Goal: Task Accomplishment & Management: Manage account settings

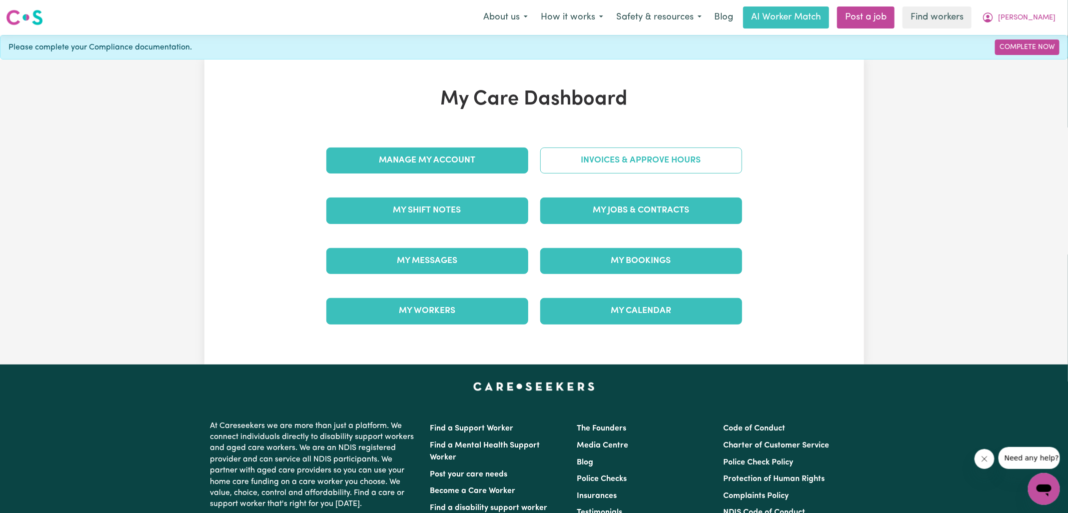
click at [572, 161] on link "Invoices & Approve Hours" at bounding box center [641, 160] width 202 height 26
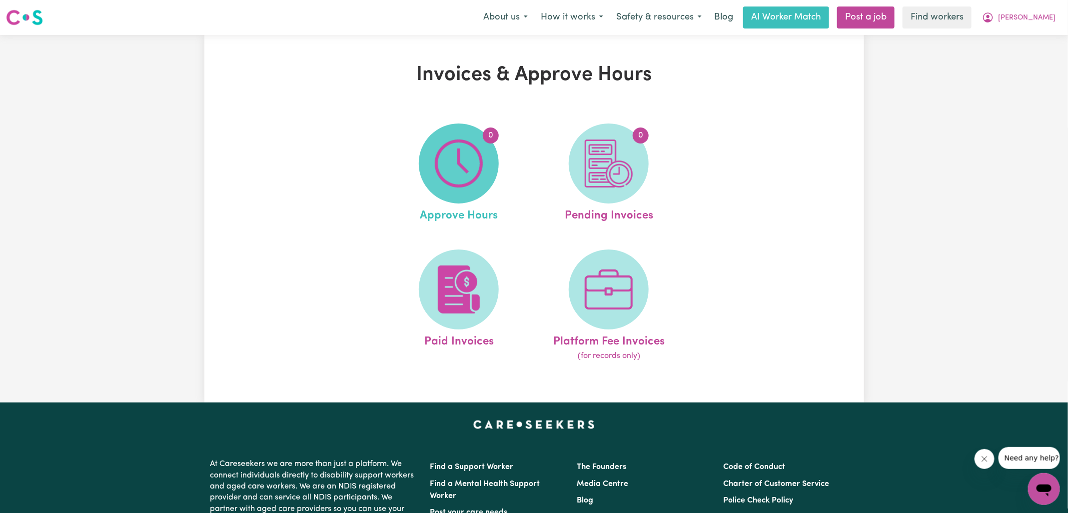
click at [467, 175] on img at bounding box center [459, 163] width 48 height 48
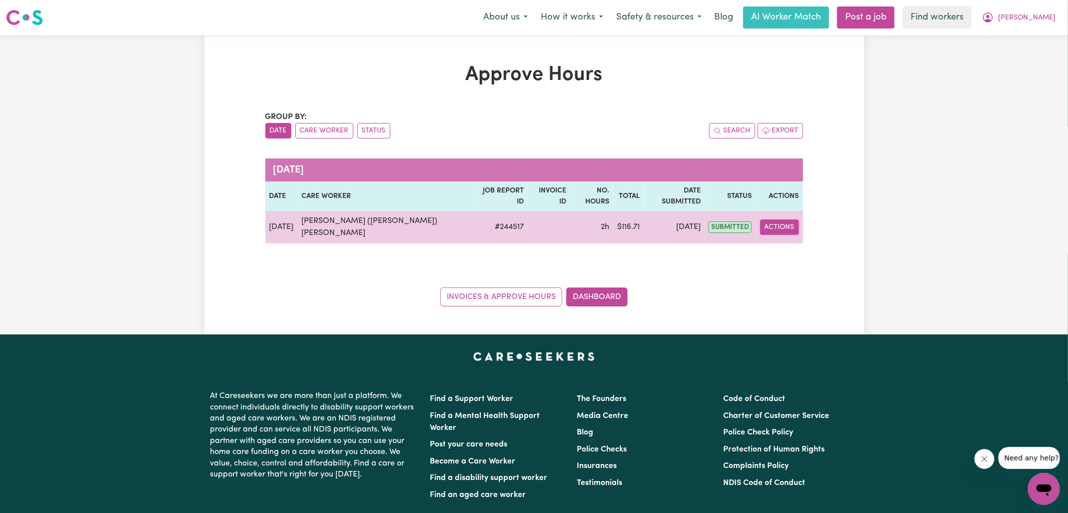
click at [796, 219] on button "Actions" at bounding box center [779, 226] width 39 height 15
click at [796, 241] on link "View Job Report" at bounding box center [803, 250] width 85 height 20
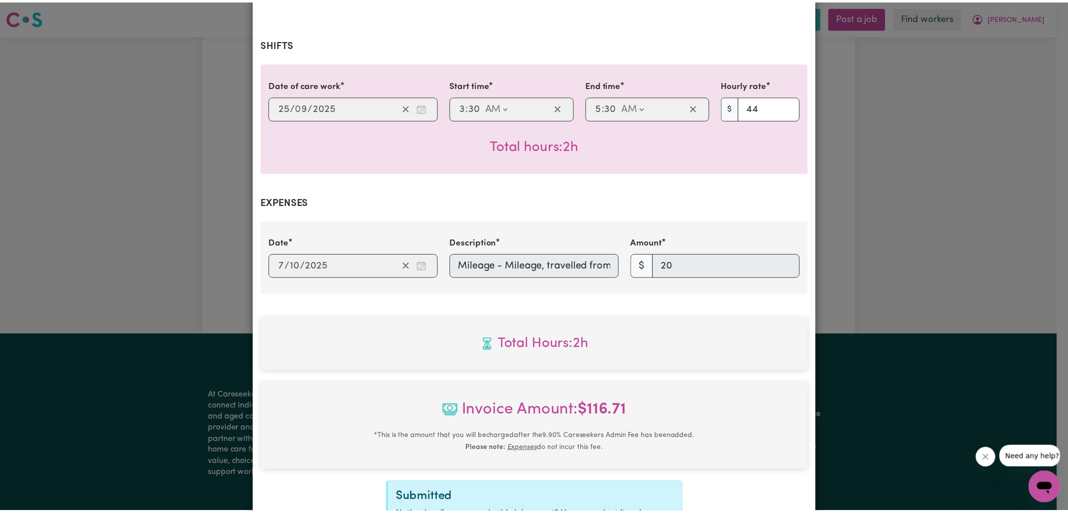
scroll to position [331, 0]
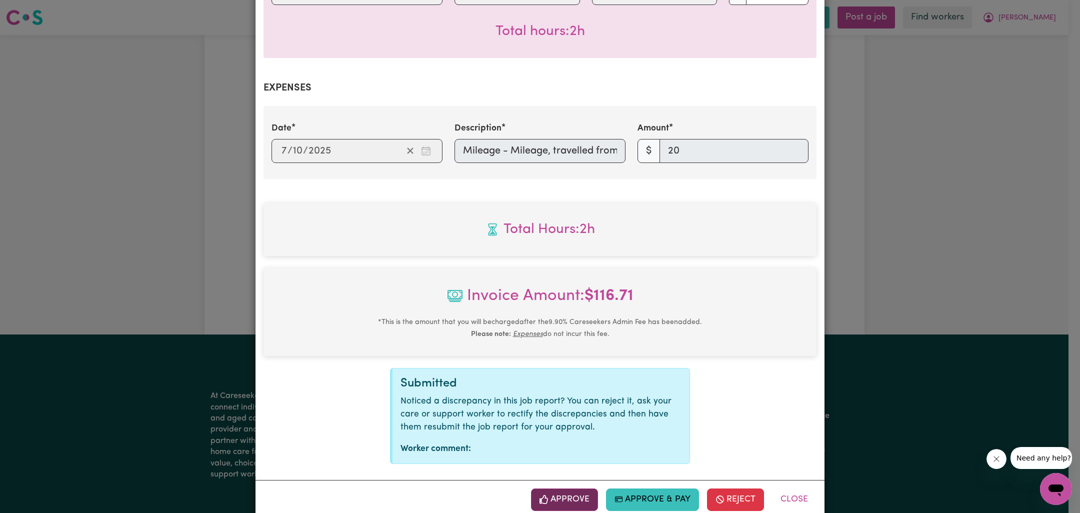
click at [560, 488] on button "Approve" at bounding box center [564, 499] width 67 height 22
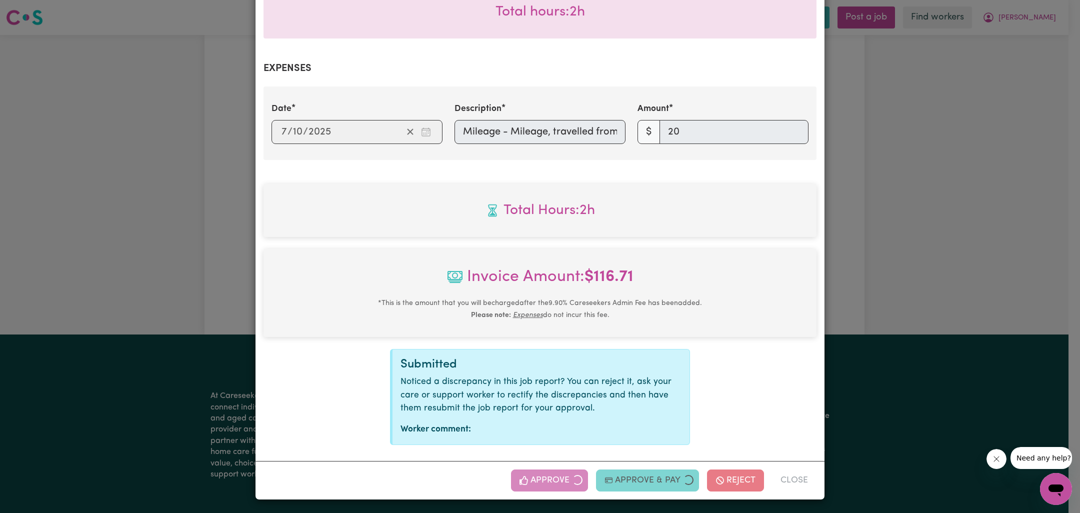
click at [910, 258] on div "Job Report # 244517 - [PERSON_NAME] ([PERSON_NAME]) Yazdandoost [PERSON_NAME] S…" at bounding box center [540, 256] width 1080 height 513
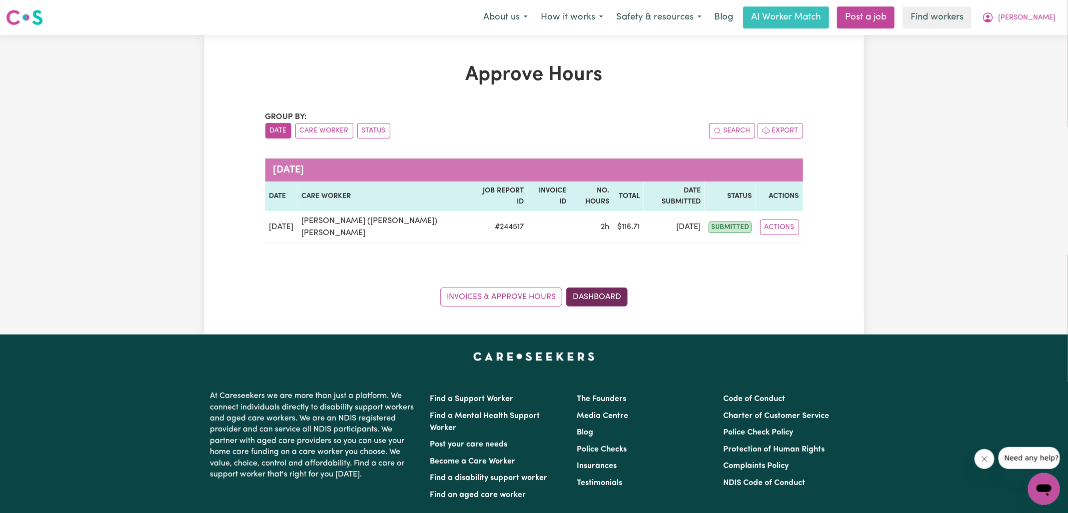
click at [622, 287] on link "Dashboard" at bounding box center [596, 296] width 61 height 19
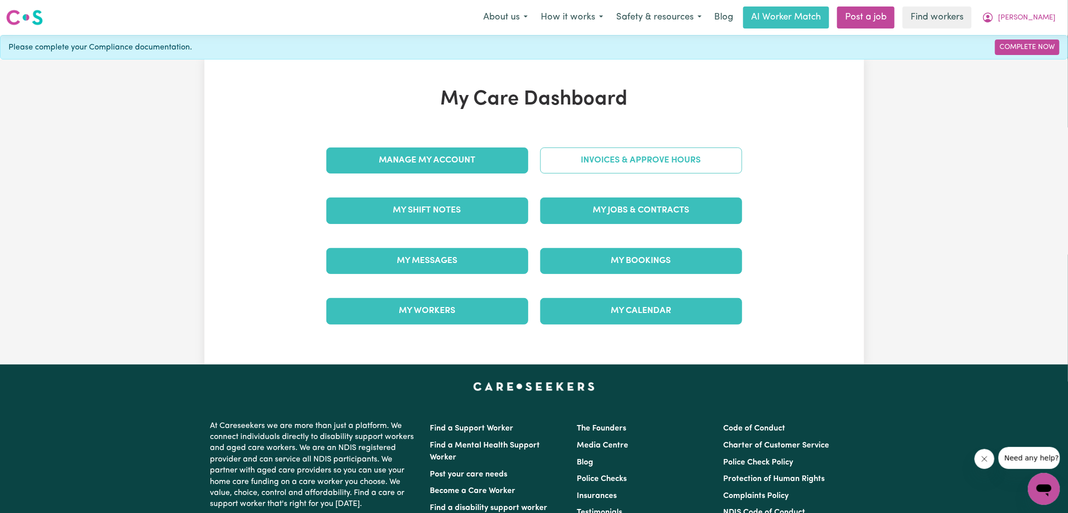
click at [579, 166] on link "Invoices & Approve Hours" at bounding box center [641, 160] width 202 height 26
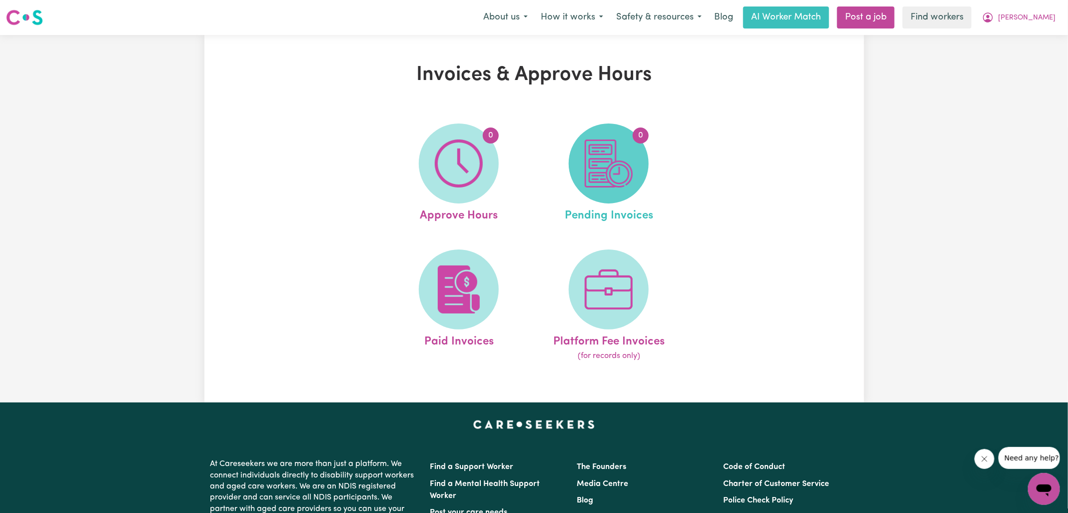
click at [618, 173] on img at bounding box center [609, 163] width 48 height 48
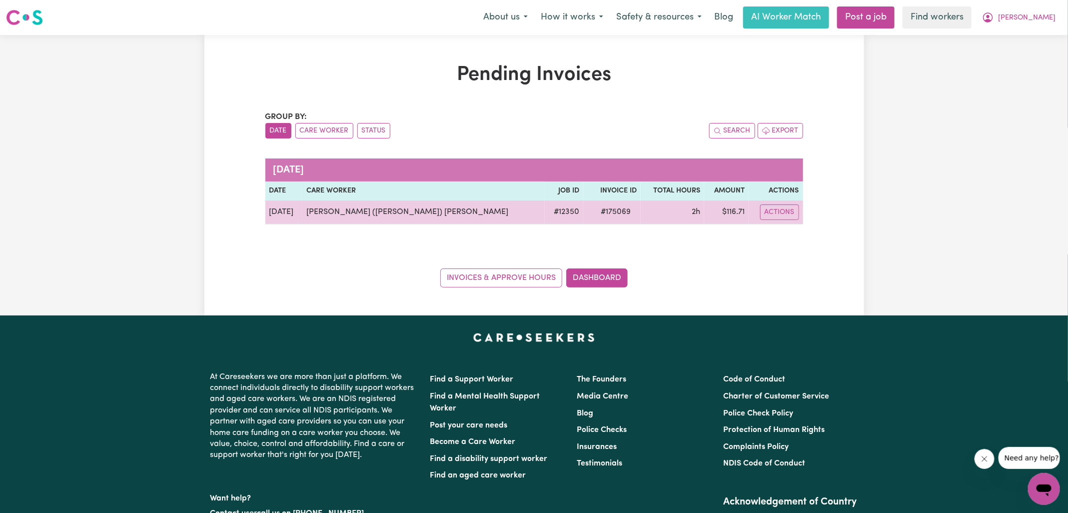
click at [601, 212] on span "# 175069" at bounding box center [616, 212] width 42 height 12
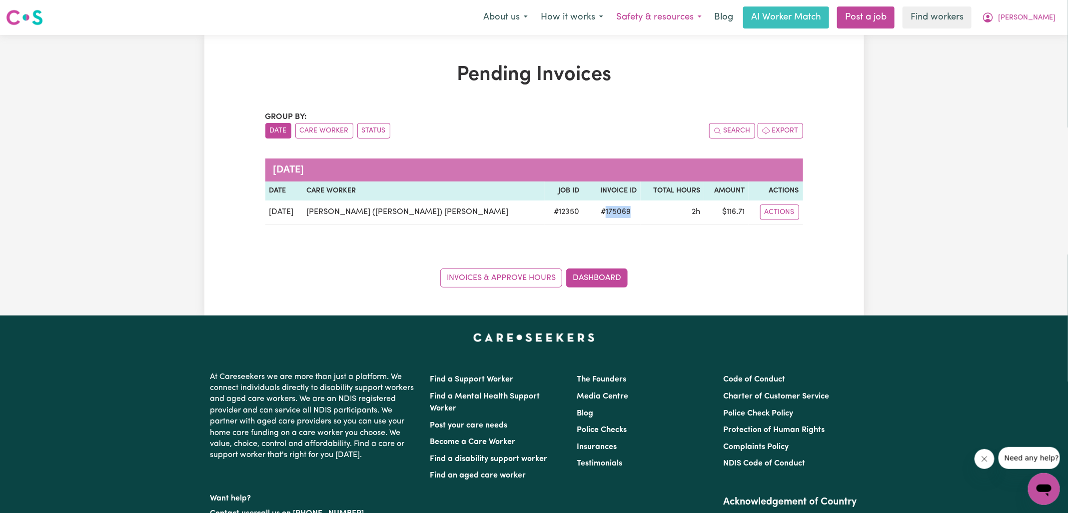
copy span "175069"
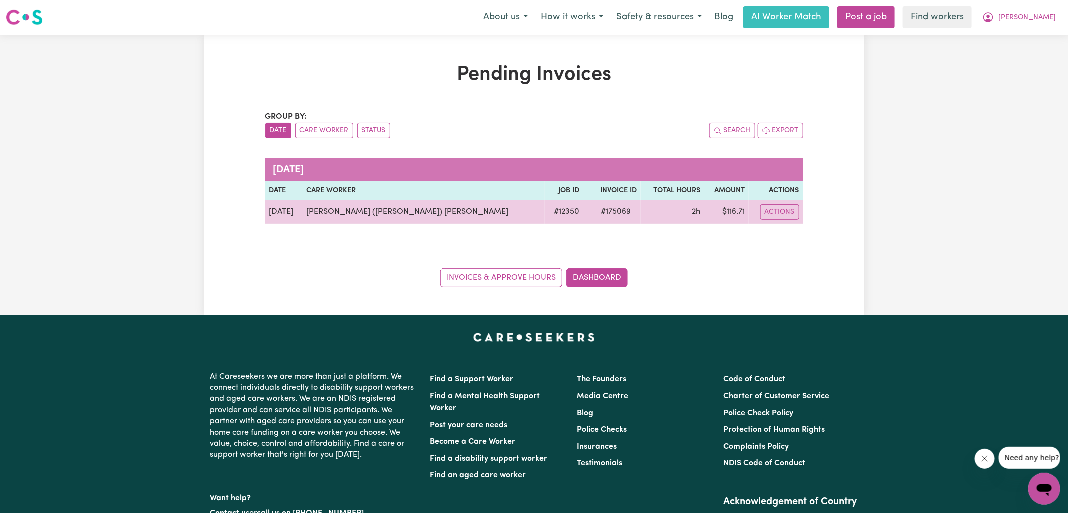
click at [732, 210] on td "$ 116.71" at bounding box center [726, 212] width 44 height 24
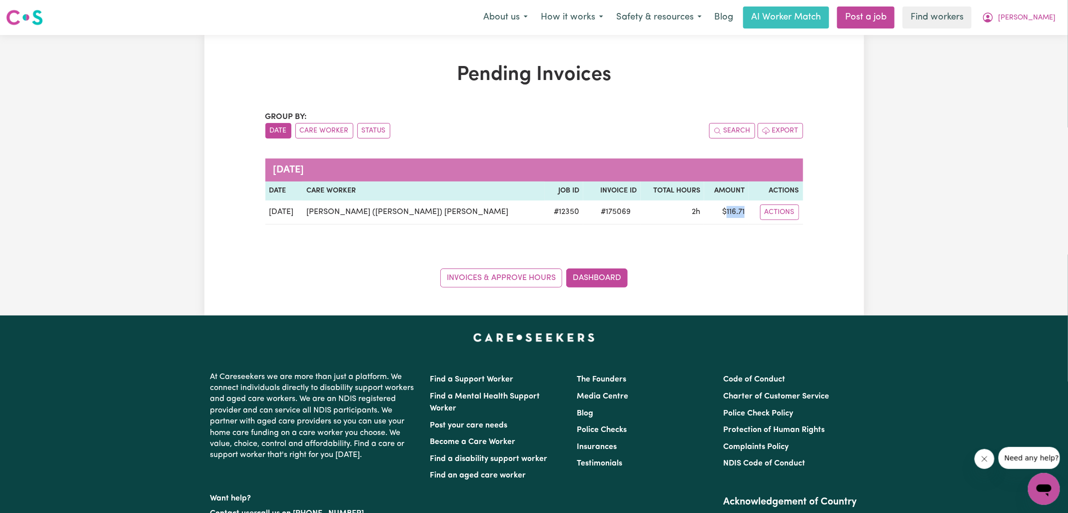
copy td "116.71"
click at [994, 19] on icon "My Account" at bounding box center [988, 17] width 12 height 12
click at [1028, 58] on link "Logout" at bounding box center [1022, 57] width 79 height 19
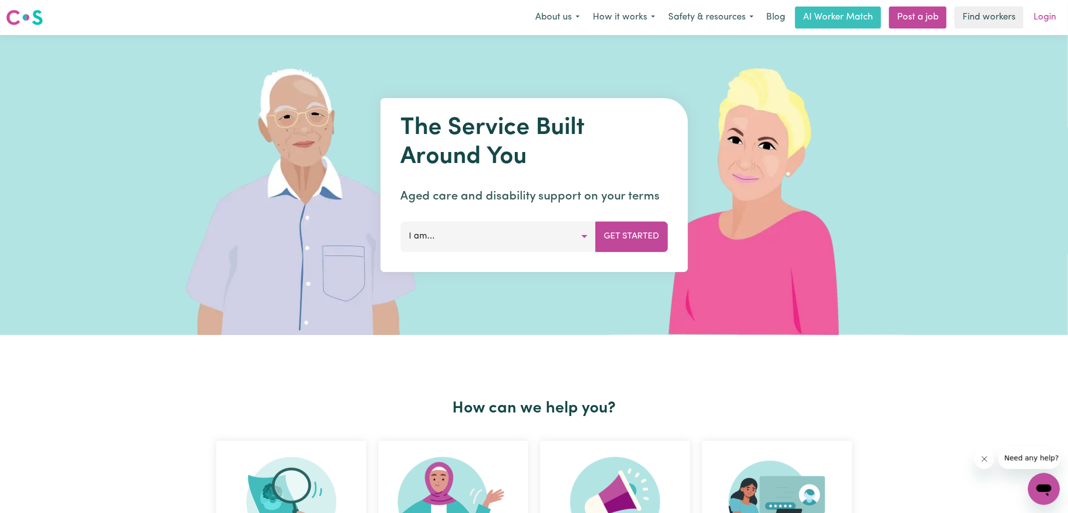
click at [1044, 14] on link "Login" at bounding box center [1045, 17] width 34 height 22
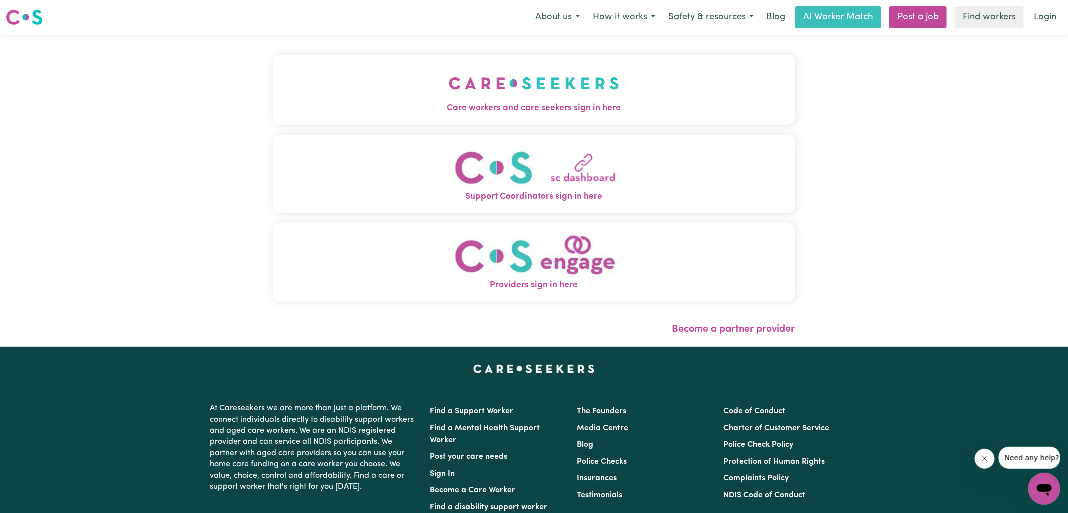
click at [396, 105] on span "Care workers and care seekers sign in here" at bounding box center [534, 108] width 522 height 13
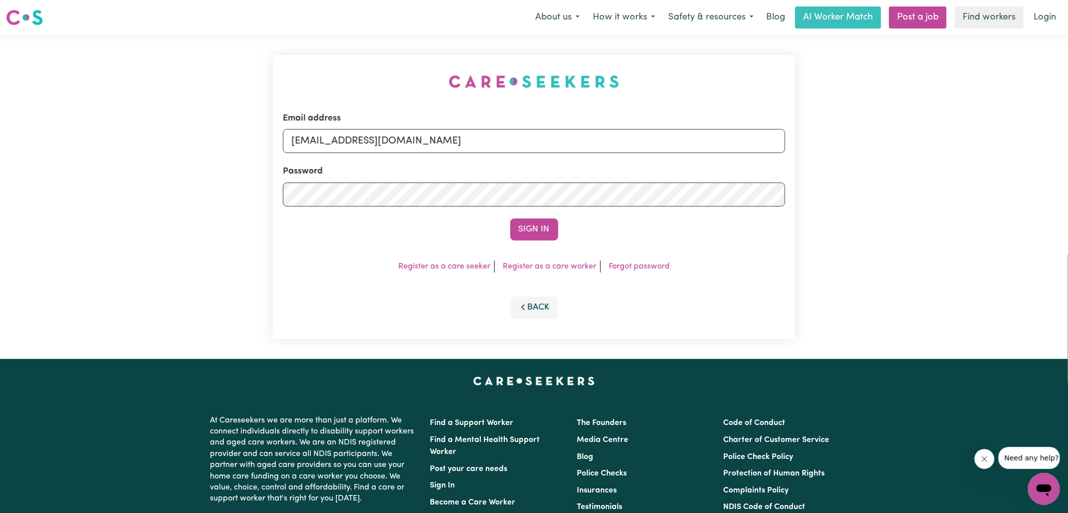
click at [246, 57] on div "Email address [EMAIL_ADDRESS][DOMAIN_NAME] Password Sign In Register as a care …" at bounding box center [534, 197] width 1068 height 324
click at [714, 191] on form "Email address [EMAIL_ADDRESS][DOMAIN_NAME] Password Sign In" at bounding box center [534, 176] width 502 height 128
type input "[EMAIL_ADDRESS][PERSON_NAME][DOMAIN_NAME]"
click at [510, 218] on button "Sign In" at bounding box center [534, 229] width 48 height 22
